Goal: Task Accomplishment & Management: Use online tool/utility

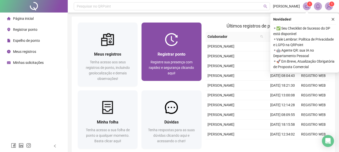
click at [178, 54] on span "Registrar ponto" at bounding box center [172, 54] width 28 height 5
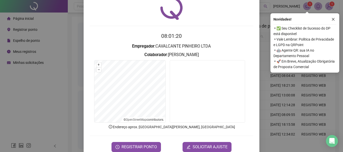
scroll to position [25, 0]
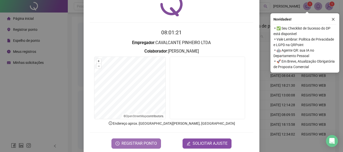
click at [146, 146] on span "REGISTRAR PONTO" at bounding box center [138, 144] width 35 height 6
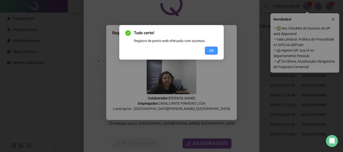
click at [213, 54] on button "OK" at bounding box center [211, 51] width 13 height 8
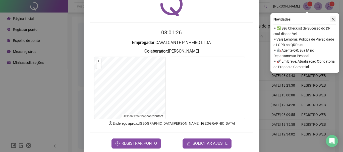
click at [335, 20] on button "button" at bounding box center [333, 19] width 6 height 6
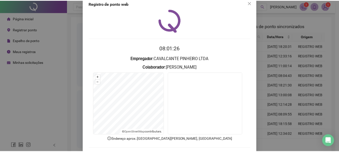
scroll to position [0, 0]
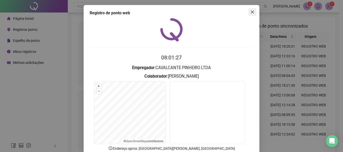
click at [251, 13] on icon "close" at bounding box center [252, 12] width 4 height 4
